Goal: Transaction & Acquisition: Purchase product/service

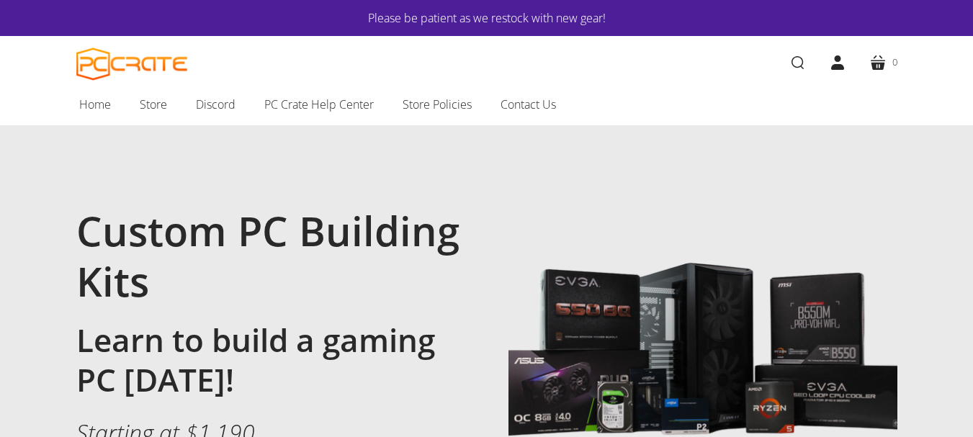
scroll to position [216, 0]
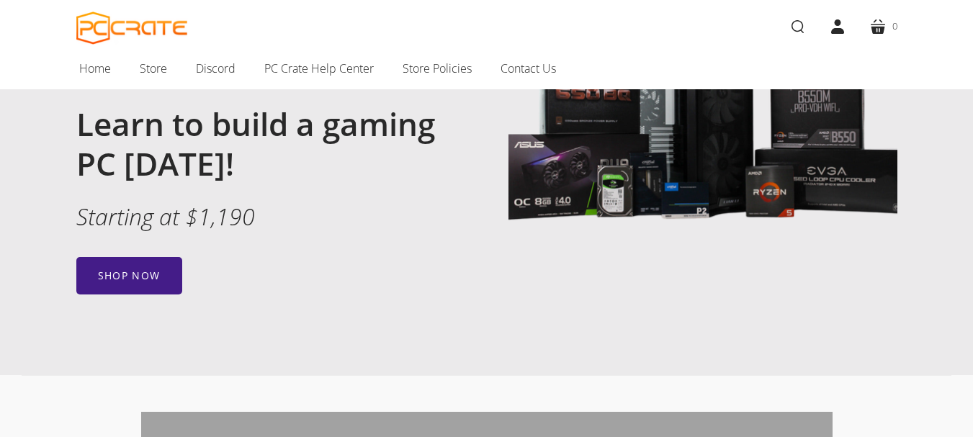
click at [127, 272] on link "Shop now" at bounding box center [129, 275] width 106 height 37
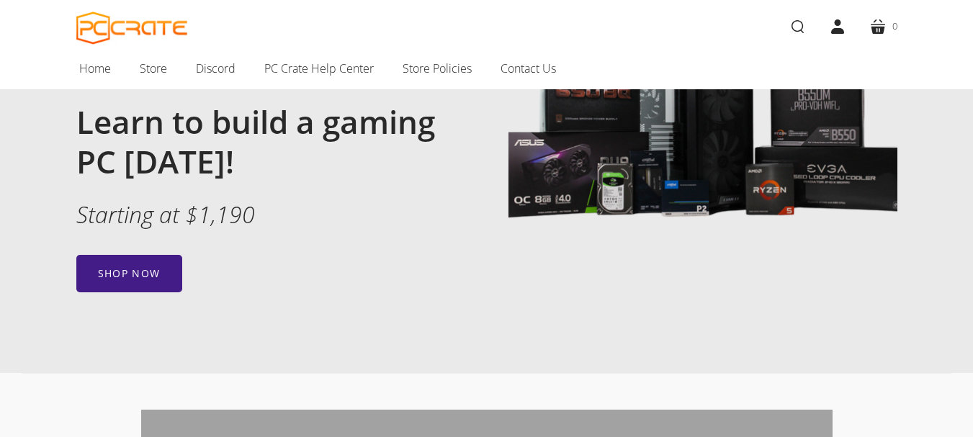
click at [144, 272] on link "Shop now" at bounding box center [129, 273] width 106 height 37
